Goal: Task Accomplishment & Management: Manage account settings

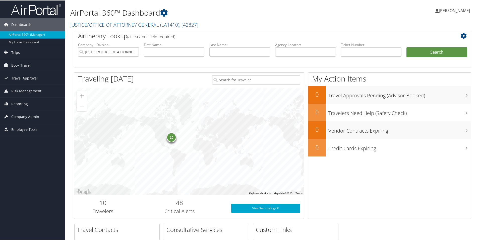
click at [21, 76] on span "Travel Approval" at bounding box center [24, 77] width 26 height 13
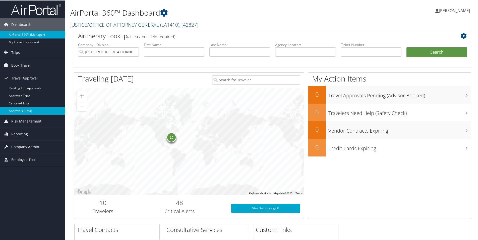
click at [22, 109] on link "Approvals (Beta)" at bounding box center [32, 110] width 65 height 8
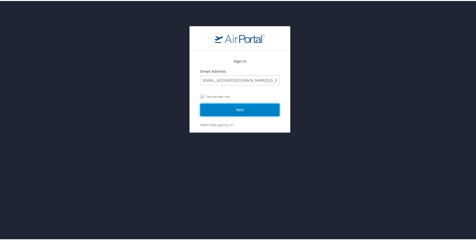
click at [235, 108] on input "Next" at bounding box center [239, 108] width 79 height 13
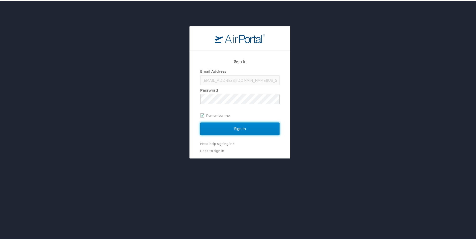
click at [234, 126] on input "Sign In" at bounding box center [239, 127] width 79 height 13
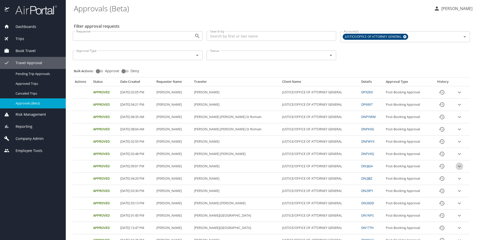
click at [458, 166] on icon "expand row" at bounding box center [459, 166] width 3 height 2
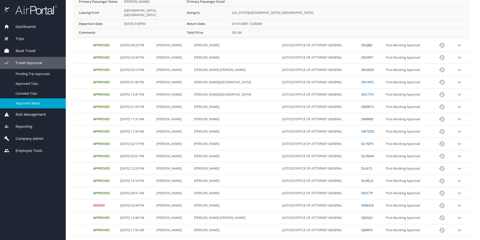
scroll to position [201, 0]
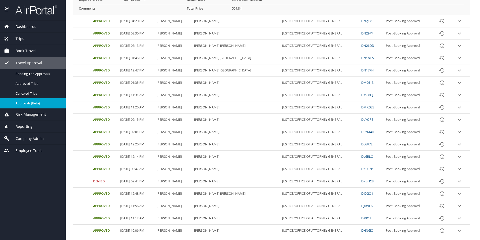
click at [457, 166] on icon "expand row" at bounding box center [460, 169] width 6 height 6
